Goal: Task Accomplishment & Management: Use online tool/utility

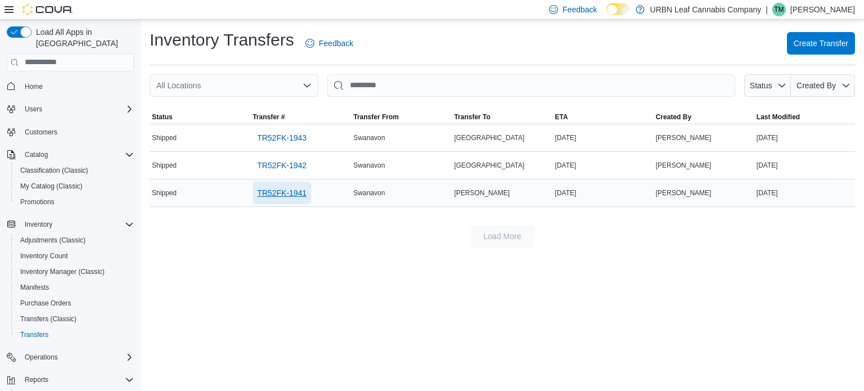
click at [288, 196] on span "TR52FK-1941" at bounding box center [282, 192] width 50 height 11
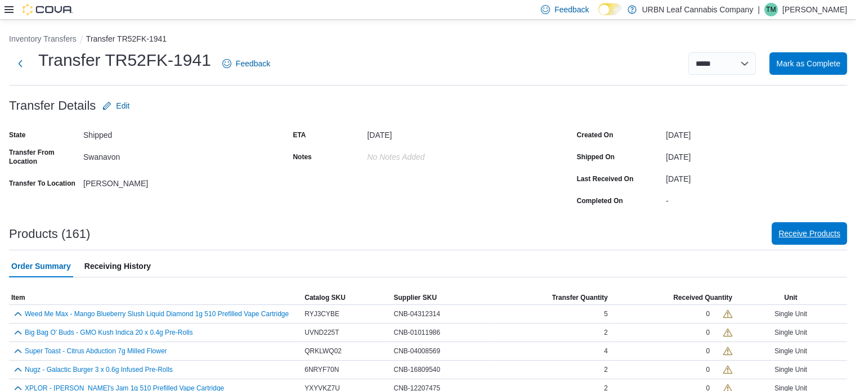
click at [828, 226] on span "Receive Products" at bounding box center [809, 233] width 62 height 23
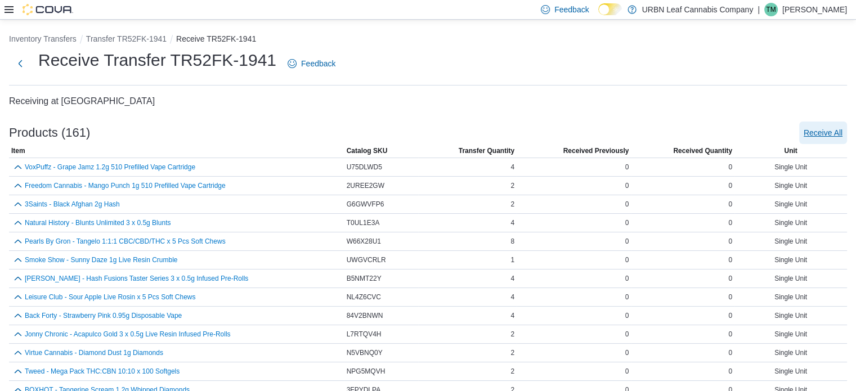
click at [842, 130] on span "Receive All" at bounding box center [823, 132] width 39 height 11
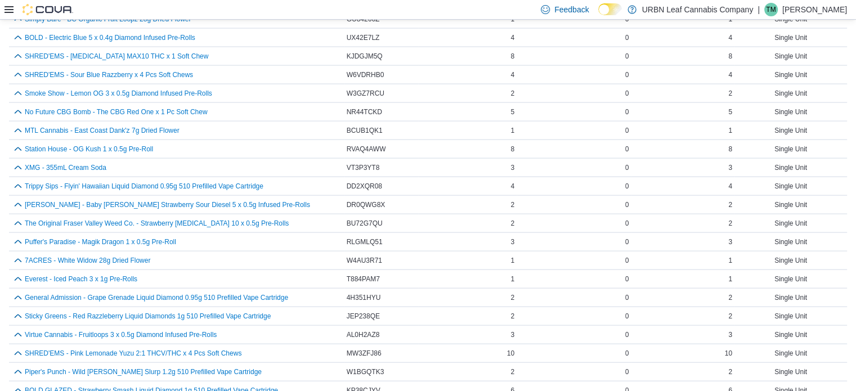
scroll to position [2781, 0]
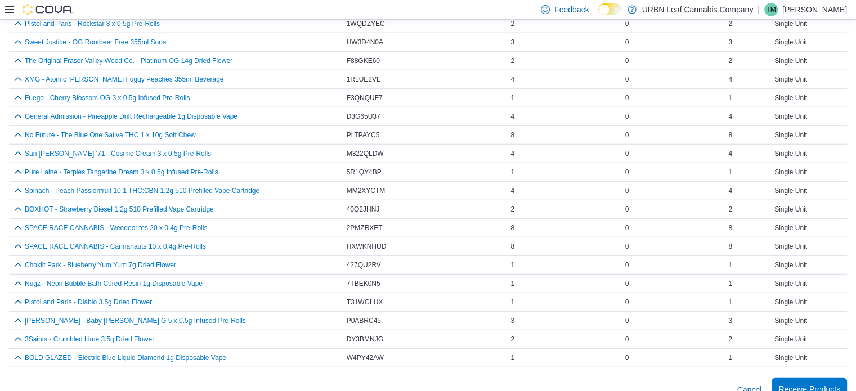
click at [835, 384] on span "Receive Products" at bounding box center [809, 389] width 62 height 11
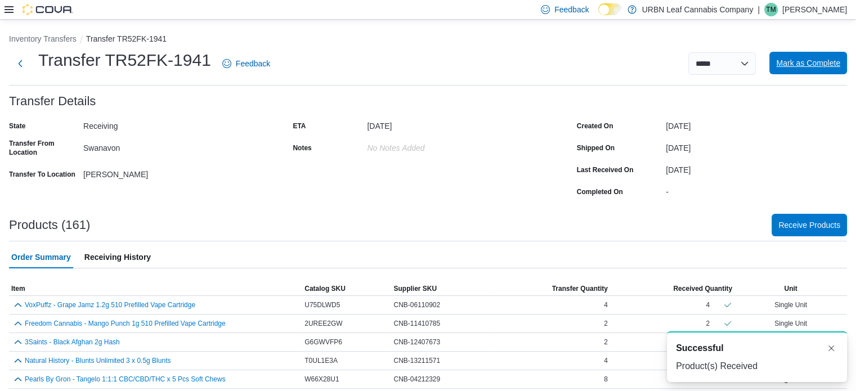
click at [829, 60] on span "Mark as Complete" at bounding box center [808, 62] width 64 height 11
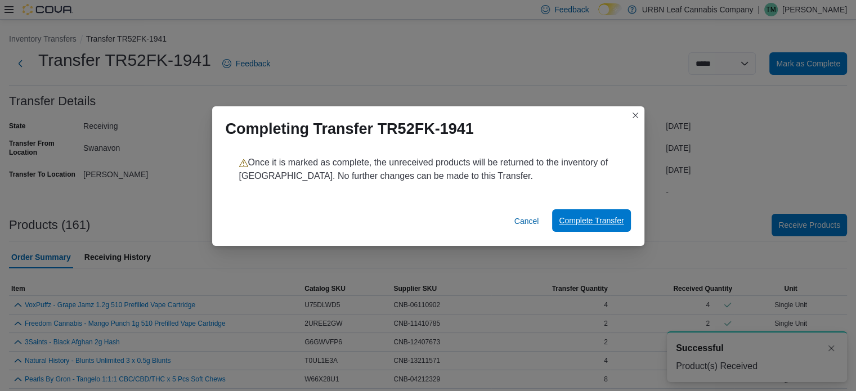
click at [581, 219] on span "Complete Transfer" at bounding box center [591, 220] width 65 height 11
